Goal: Information Seeking & Learning: Stay updated

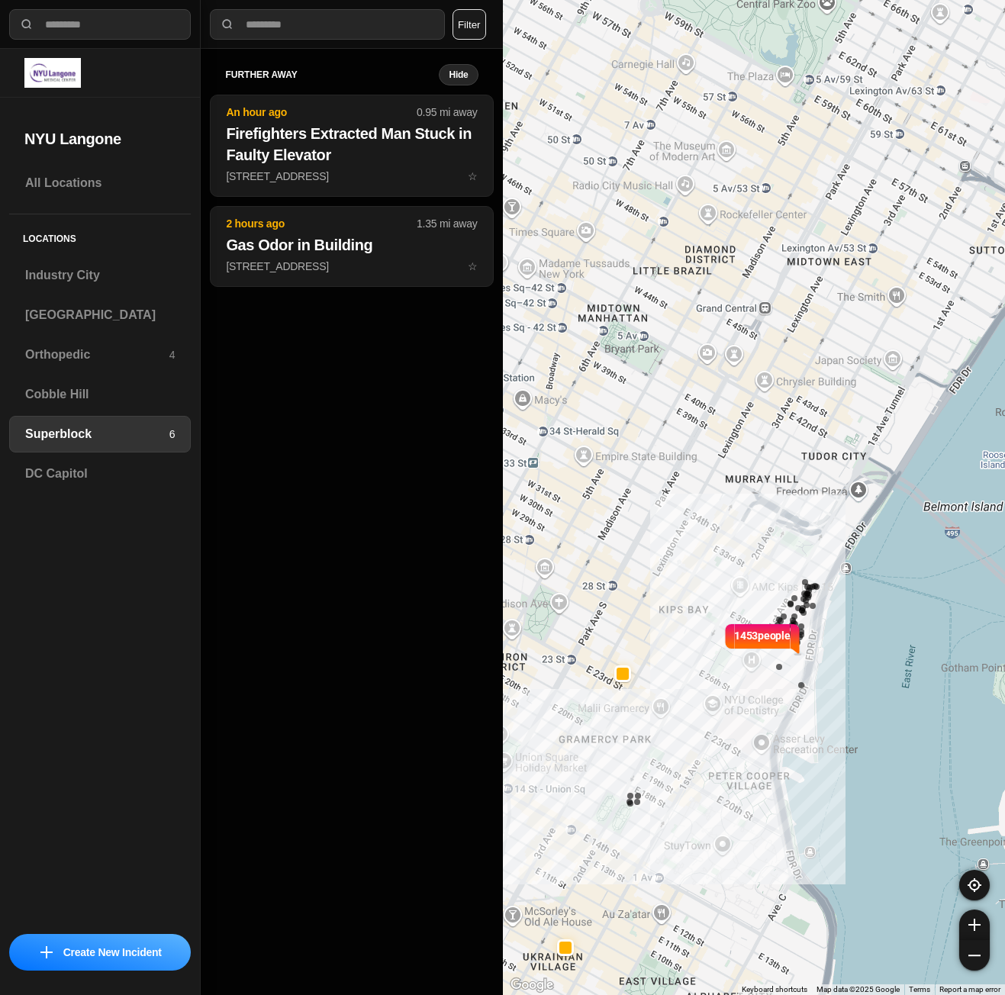
select select "*"
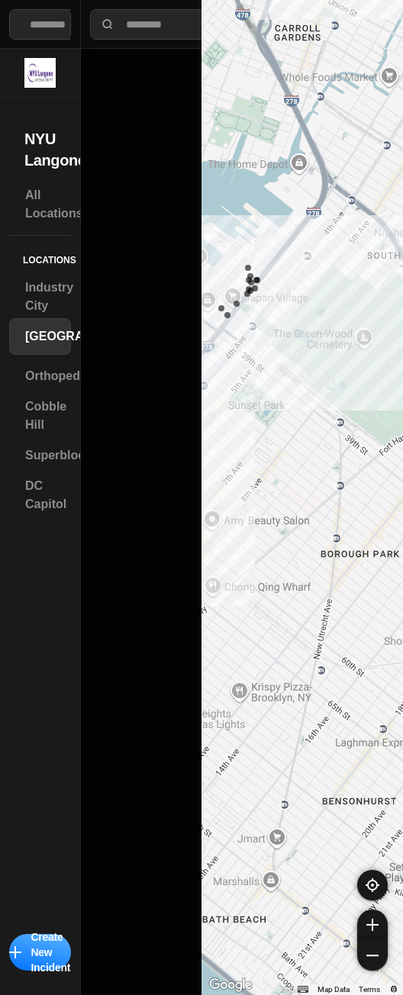
select select "*"
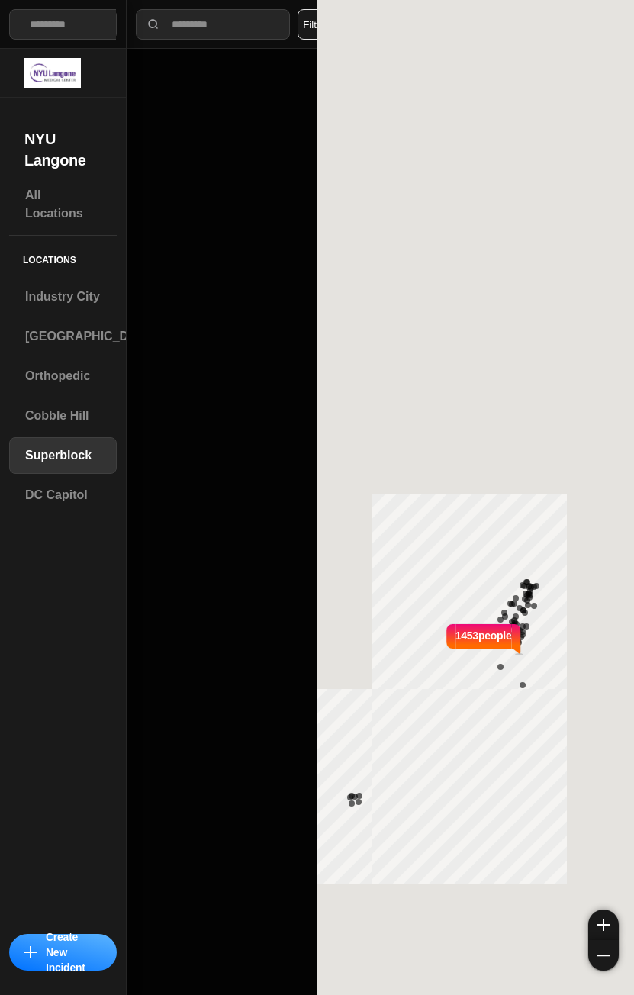
select select "*"
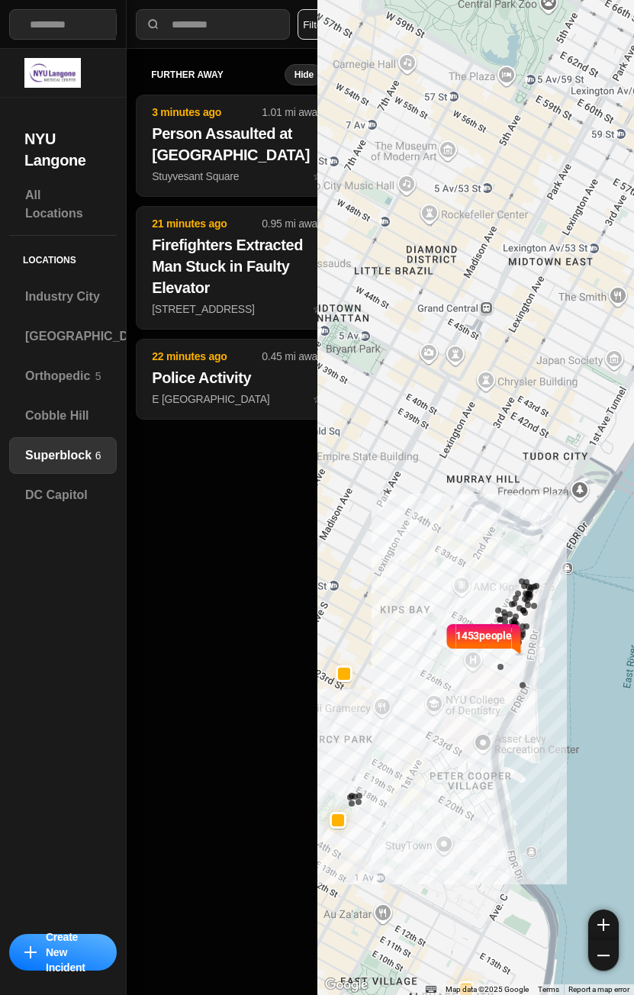
click at [416, 678] on div "1453 people" at bounding box center [475, 497] width 317 height 995
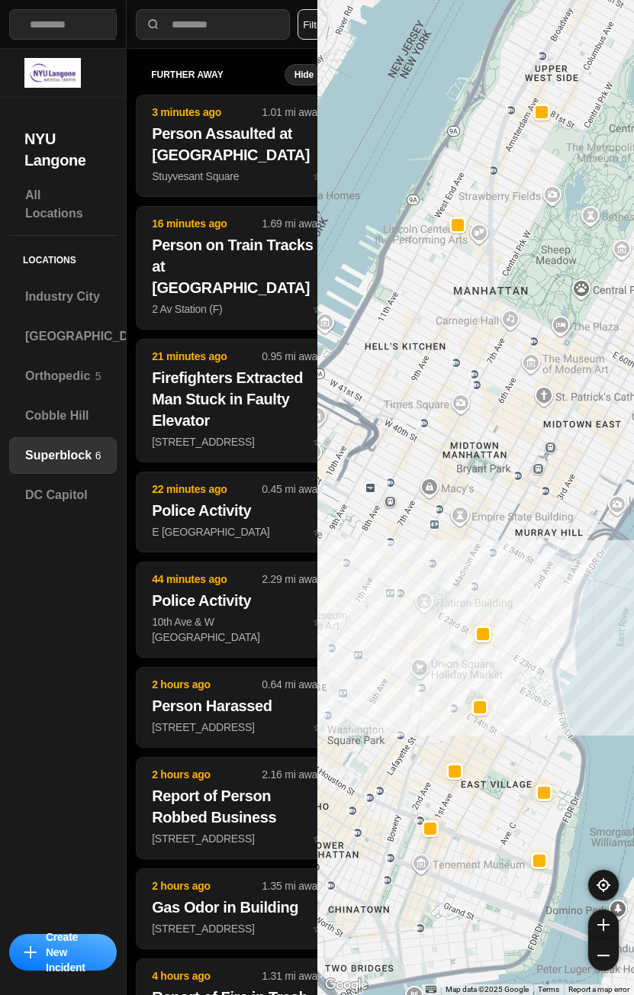
drag, startPoint x: 416, startPoint y: 678, endPoint x: 517, endPoint y: 633, distance: 110.3
click at [517, 633] on div at bounding box center [475, 497] width 317 height 995
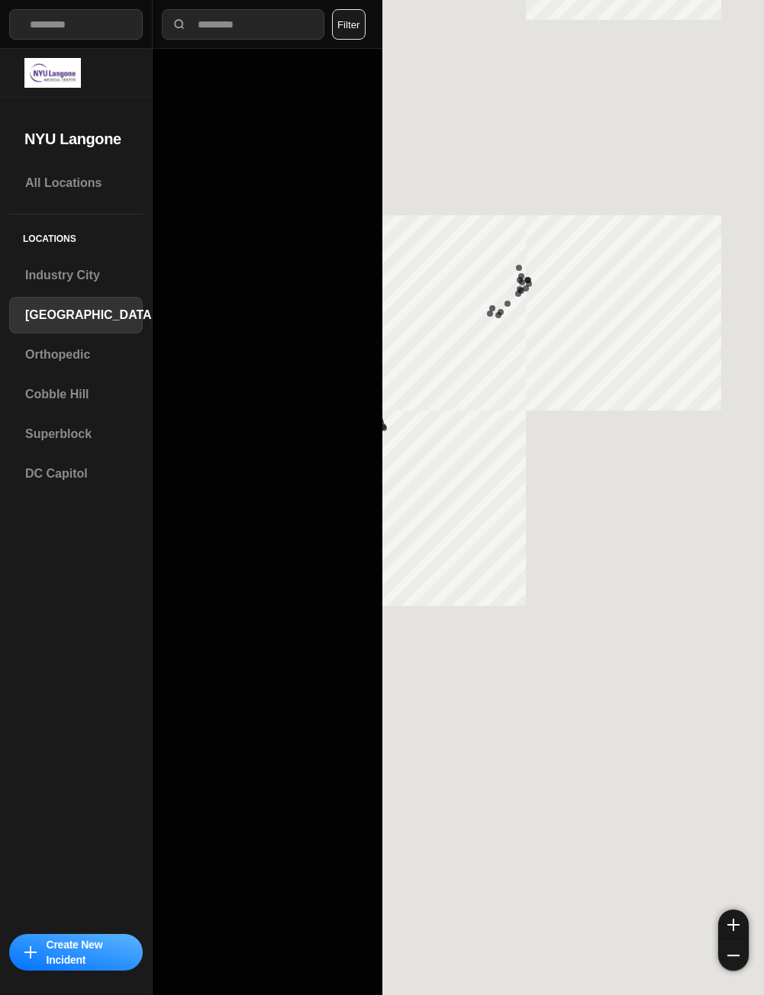
select select "*"
